Goal: Information Seeking & Learning: Stay updated

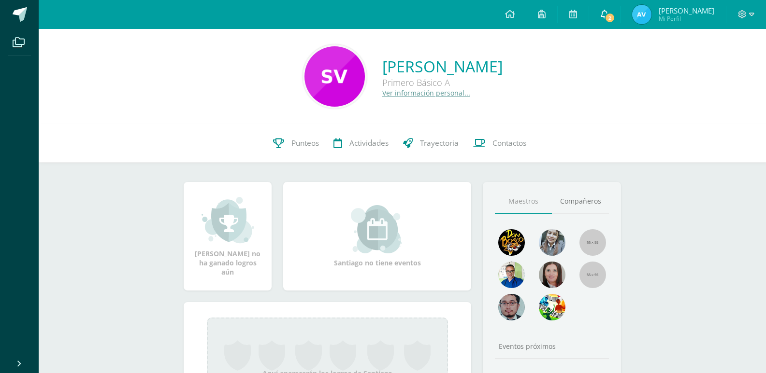
click at [608, 19] on span at bounding box center [605, 14] width 8 height 11
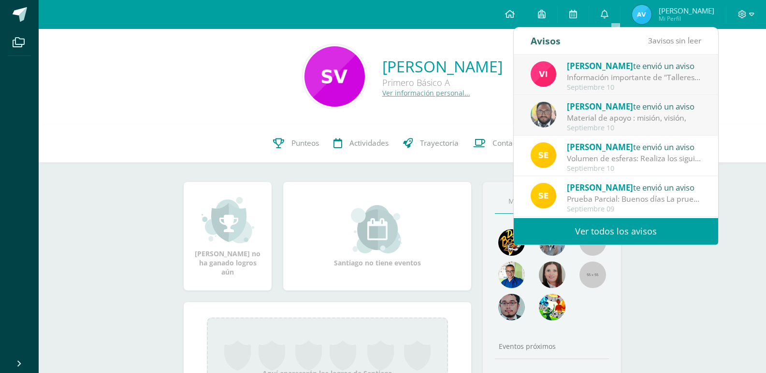
click at [670, 229] on link "Ver todos los avisos" at bounding box center [616, 231] width 204 height 27
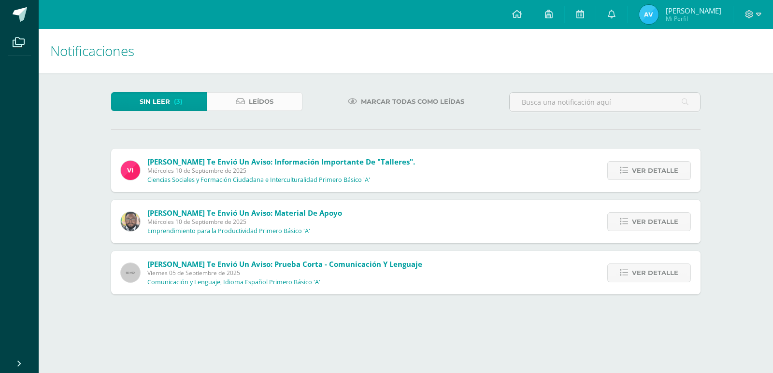
click at [300, 102] on link "Leídos" at bounding box center [255, 101] width 96 height 19
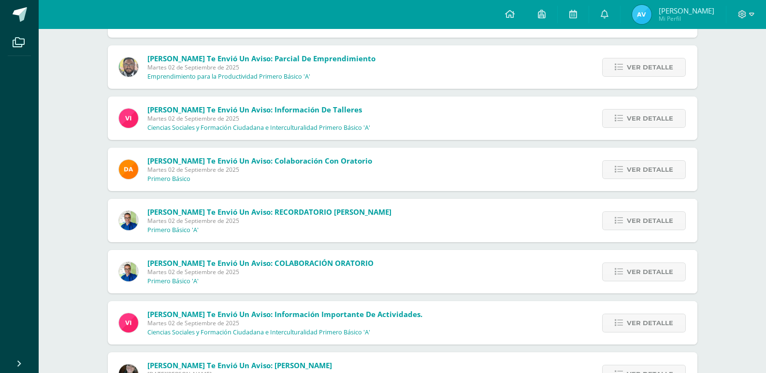
scroll to position [815, 0]
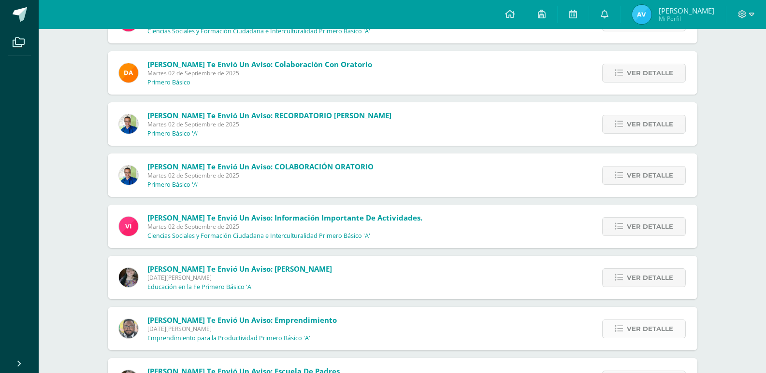
click at [629, 326] on span "Ver detalle" at bounding box center [650, 329] width 46 height 18
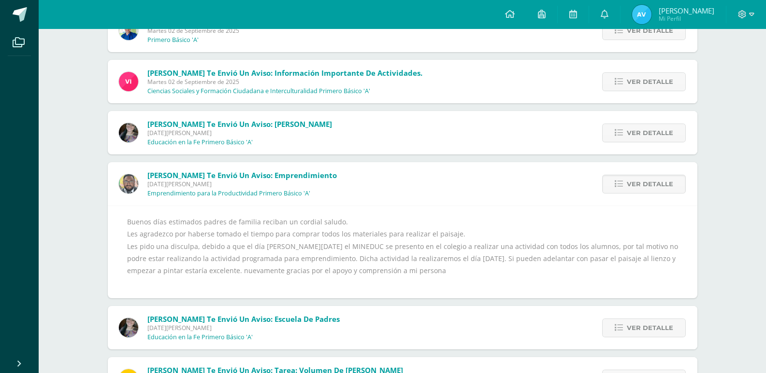
scroll to position [1008, 0]
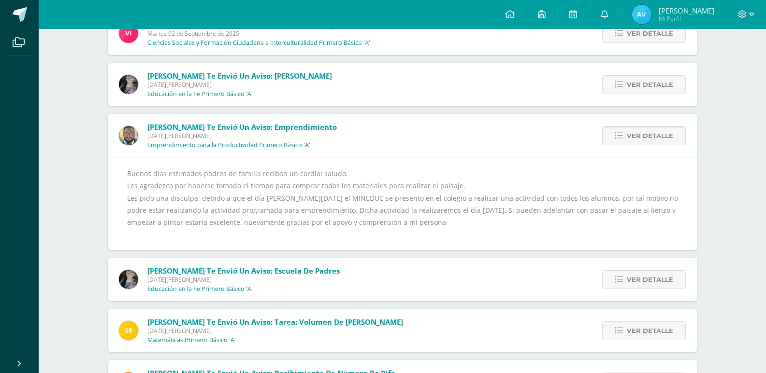
click at [655, 132] on span "Ver detalle" at bounding box center [650, 136] width 46 height 18
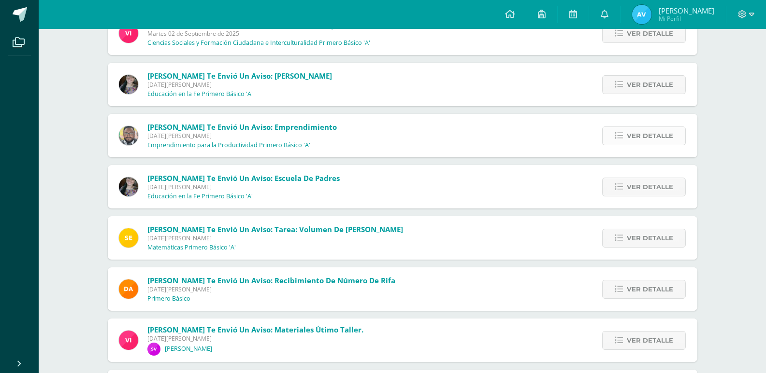
click at [654, 133] on span "Ver detalle" at bounding box center [650, 136] width 46 height 18
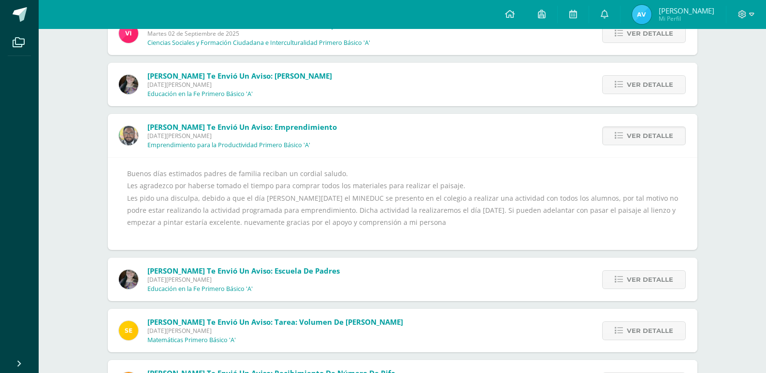
click at [203, 245] on div "Buenos días estimados padres de familia reciban un cordial saludo. Les agradezc…" at bounding box center [402, 203] width 589 height 93
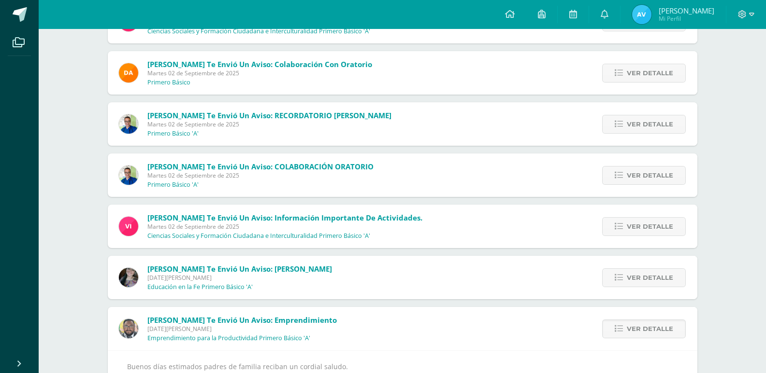
scroll to position [670, 0]
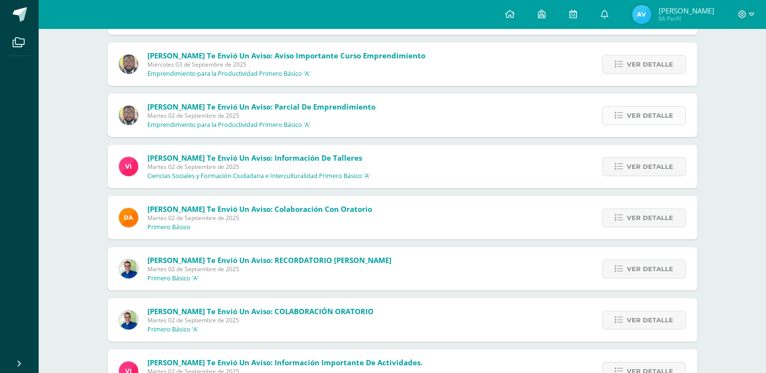
click at [654, 109] on span "Ver detalle" at bounding box center [650, 116] width 46 height 18
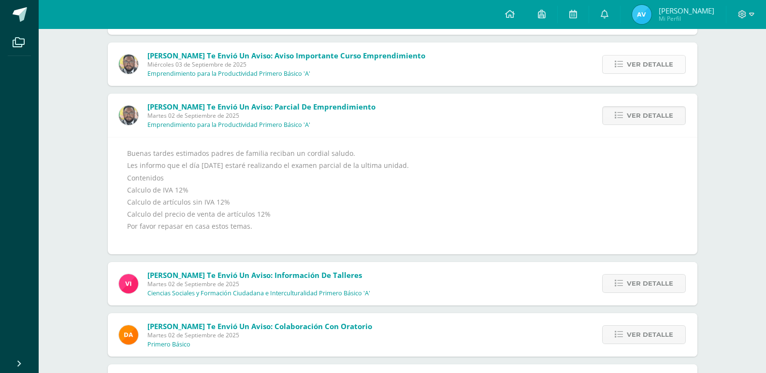
click at [625, 70] on link "Ver detalle" at bounding box center [644, 64] width 84 height 19
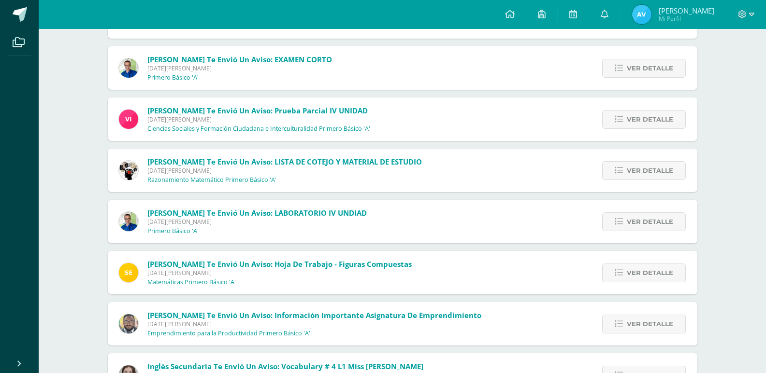
scroll to position [1602, 0]
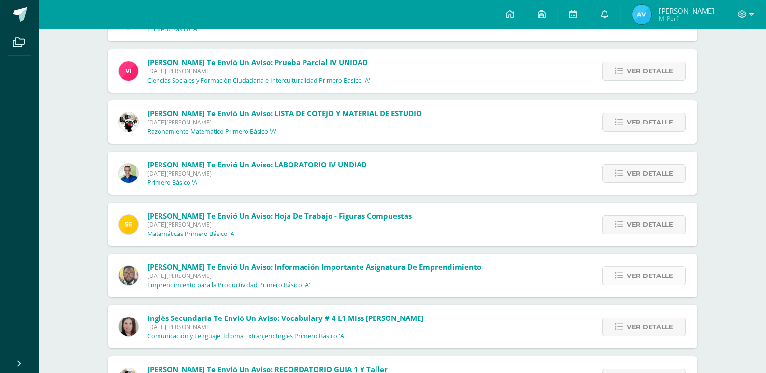
click at [616, 270] on link "Ver detalle" at bounding box center [644, 276] width 84 height 19
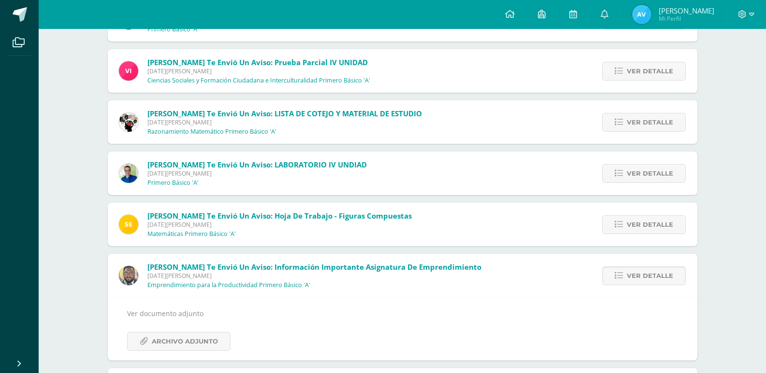
scroll to position [1582, 0]
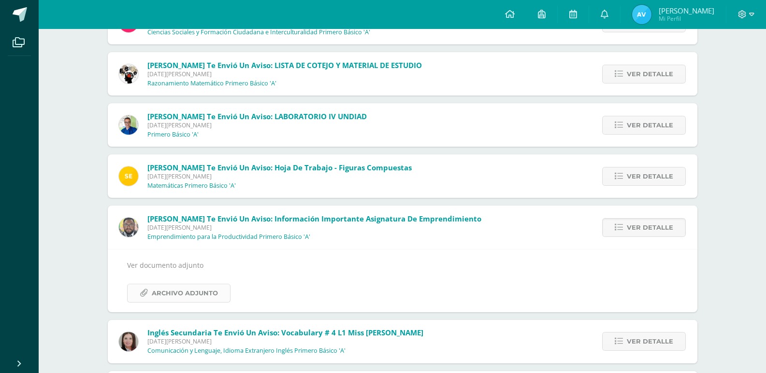
click at [217, 291] on link "Archivo Adjunto" at bounding box center [178, 293] width 103 height 19
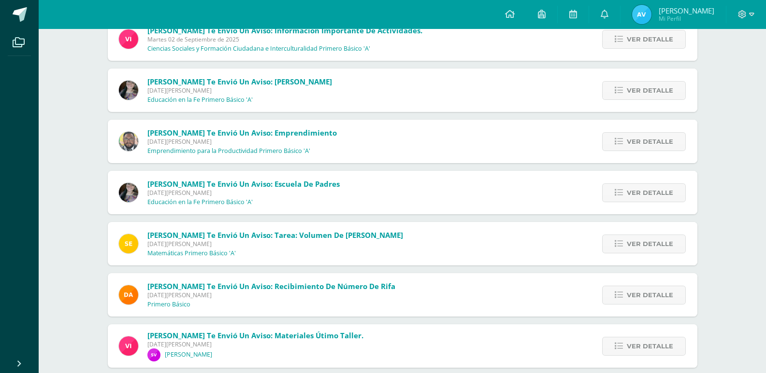
scroll to position [954, 0]
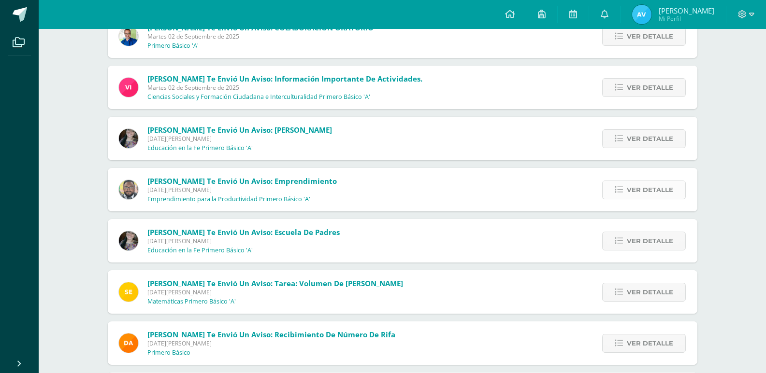
click at [648, 190] on span "Ver detalle" at bounding box center [650, 190] width 46 height 18
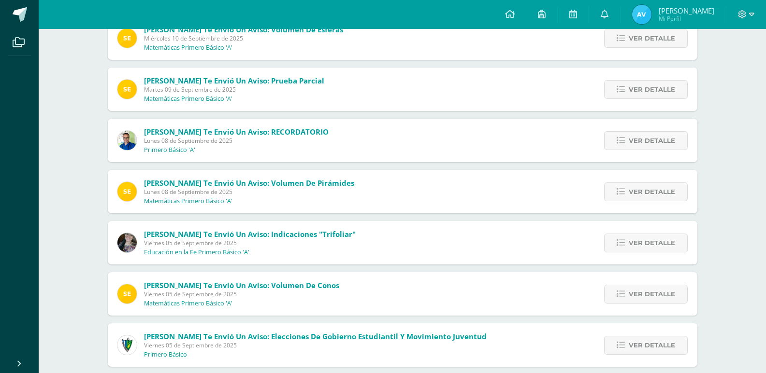
scroll to position [0, 0]
